Goal: Task Accomplishment & Management: Use online tool/utility

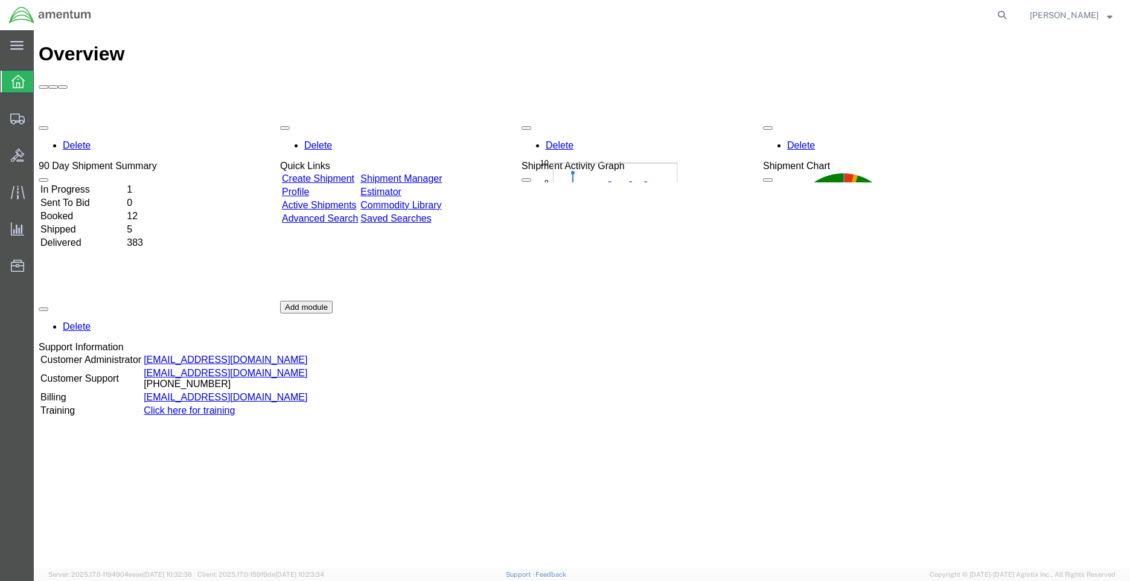
click at [787, 361] on div "Delete 90 Day Shipment Summary In Progress 1 Sent To Bid 0 Booked 12 Shipped 5 …" at bounding box center [582, 301] width 1087 height 362
click at [0, 0] on span "Shipment Manager" at bounding box center [0, 0] width 0 height 0
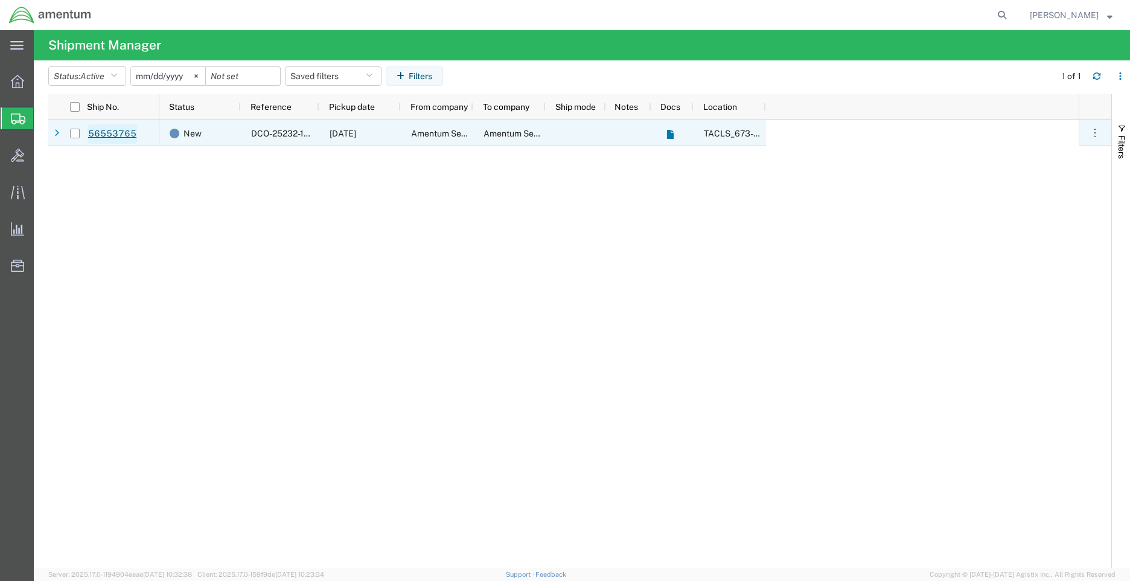
click at [106, 135] on link "56553765" at bounding box center [113, 133] width 50 height 19
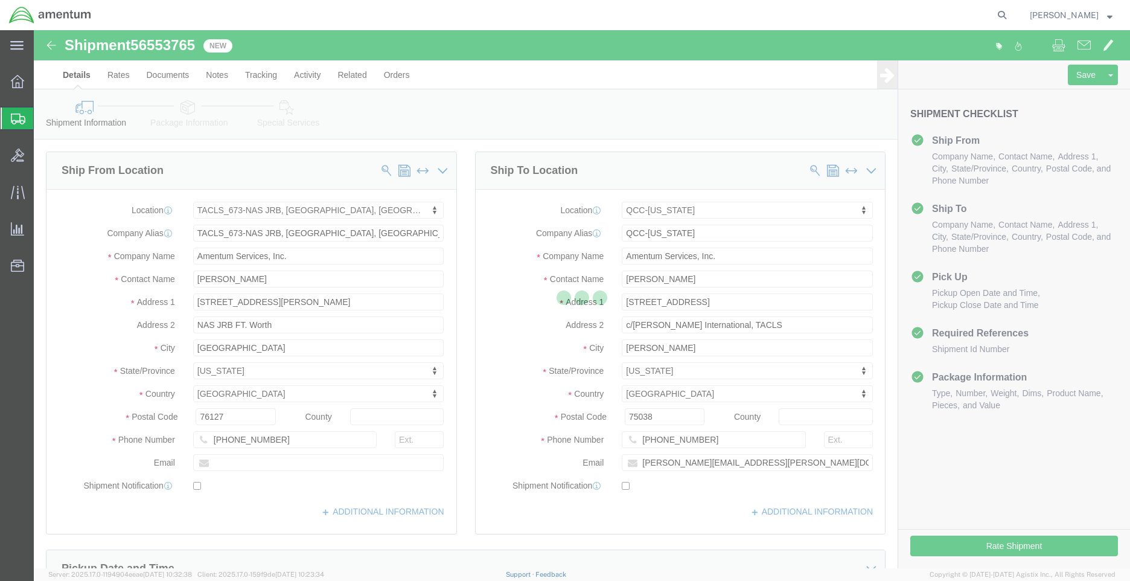
select select "42735"
select select "42668"
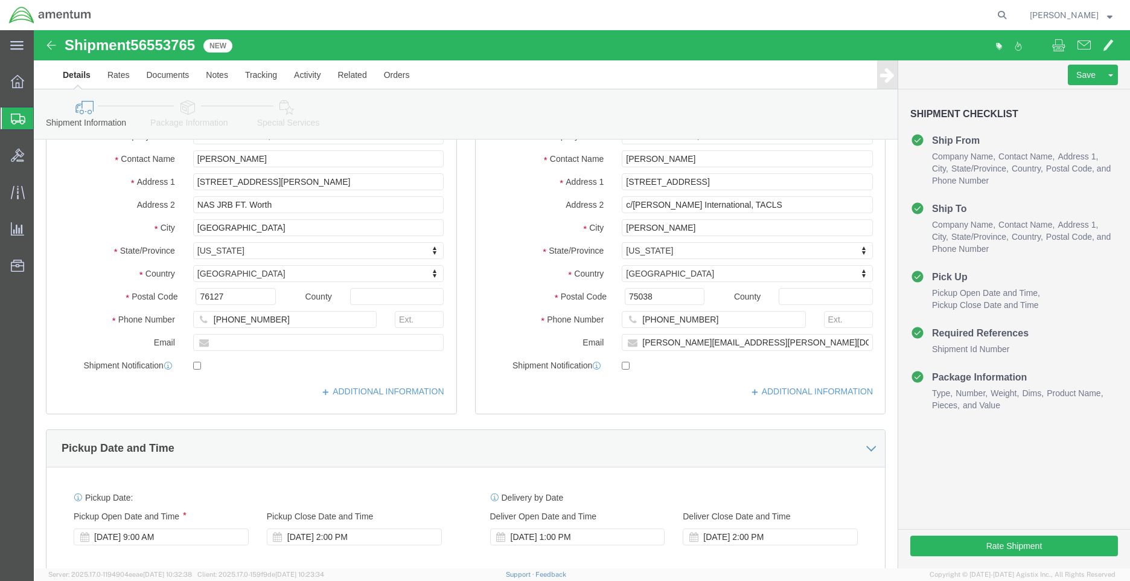
scroll to position [121, 0]
click button "Rate Shipment"
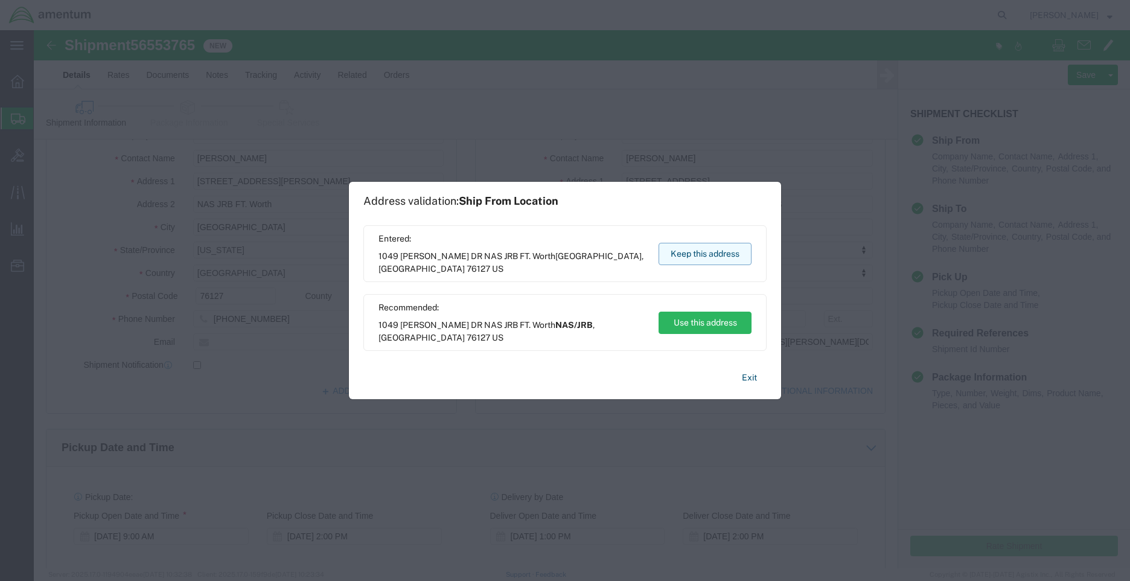
click at [712, 254] on button "Keep this address" at bounding box center [705, 254] width 93 height 22
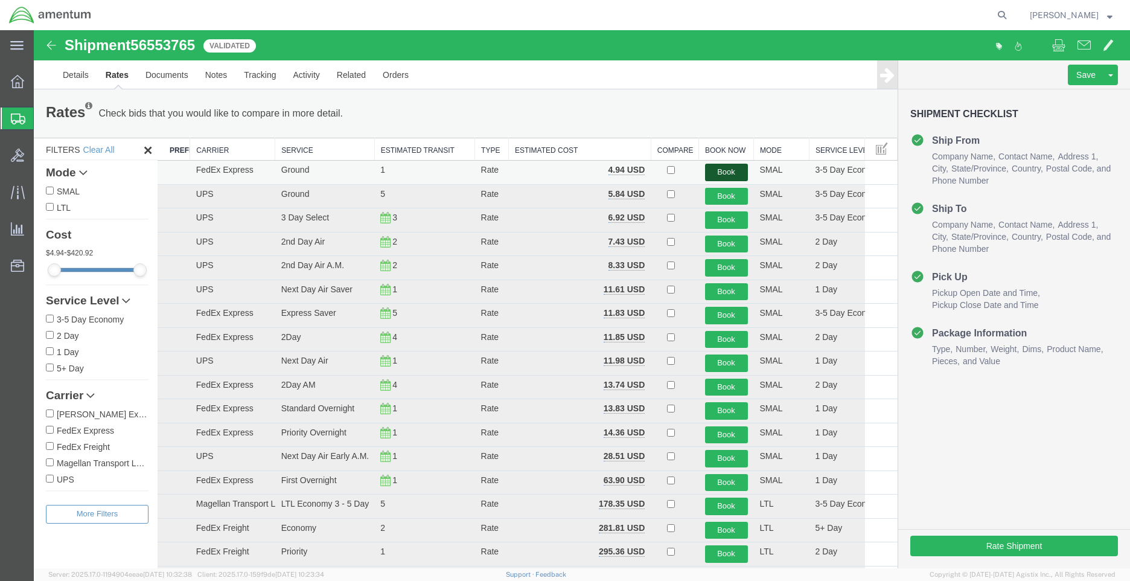
click at [720, 171] on button "Book" at bounding box center [726, 173] width 43 height 18
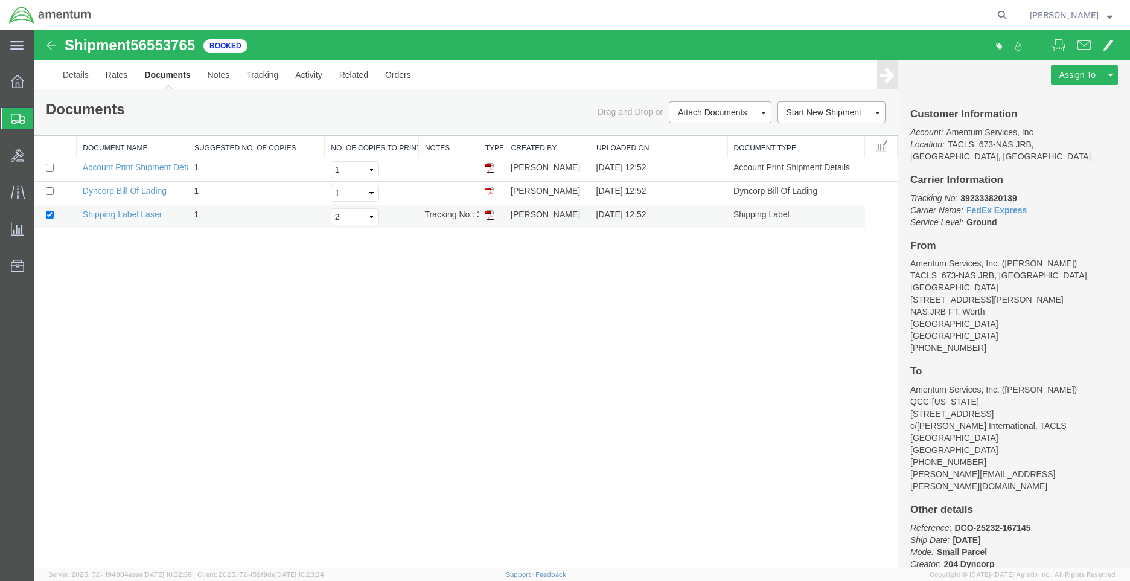
click at [490, 216] on img at bounding box center [490, 215] width 10 height 10
click at [79, 77] on link "Details" at bounding box center [75, 74] width 43 height 29
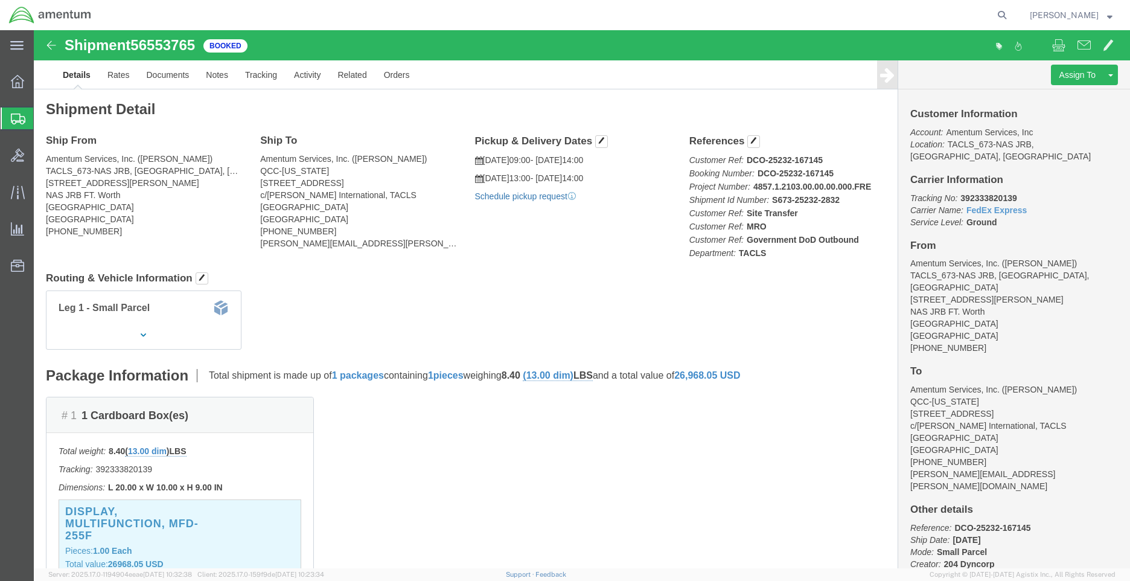
click link "Schedule pickup request"
click at [1109, 17] on strong "button" at bounding box center [1109, 15] width 5 height 4
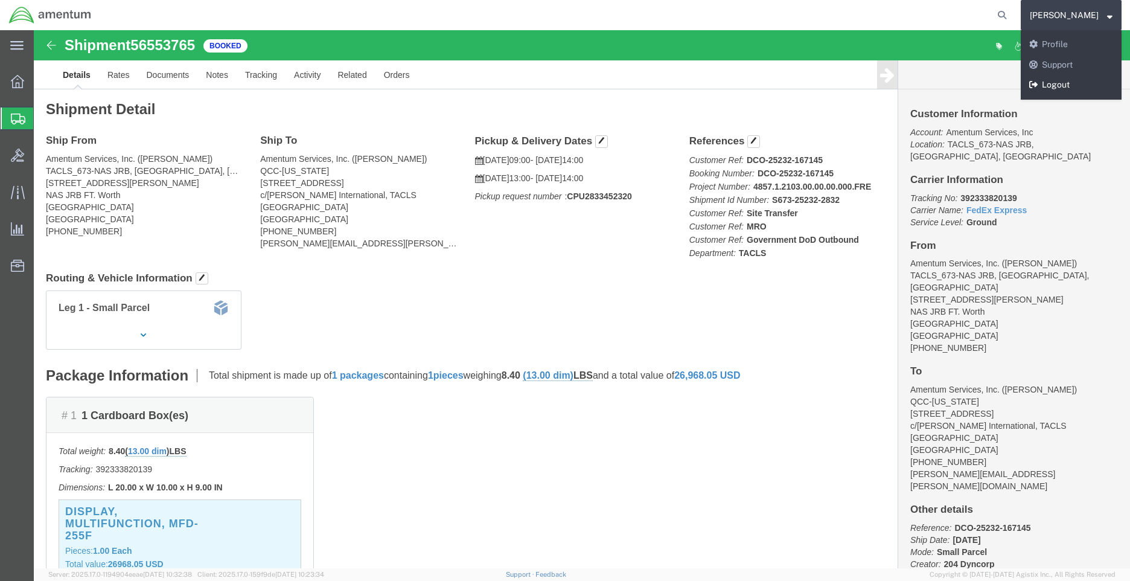
click at [1080, 80] on link "Logout" at bounding box center [1071, 85] width 101 height 21
